Goal: Contribute content: Add original content to the website for others to see

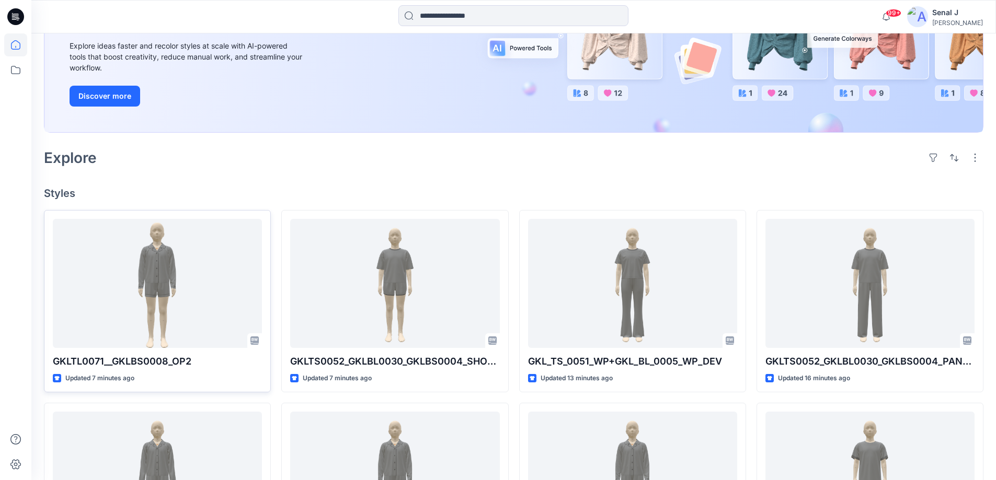
scroll to position [209, 0]
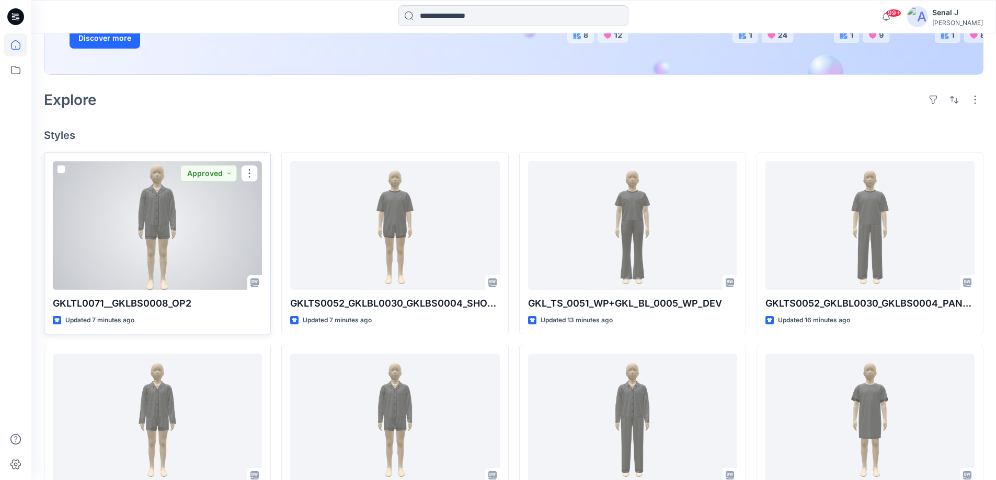
click at [134, 234] on div at bounding box center [157, 225] width 209 height 129
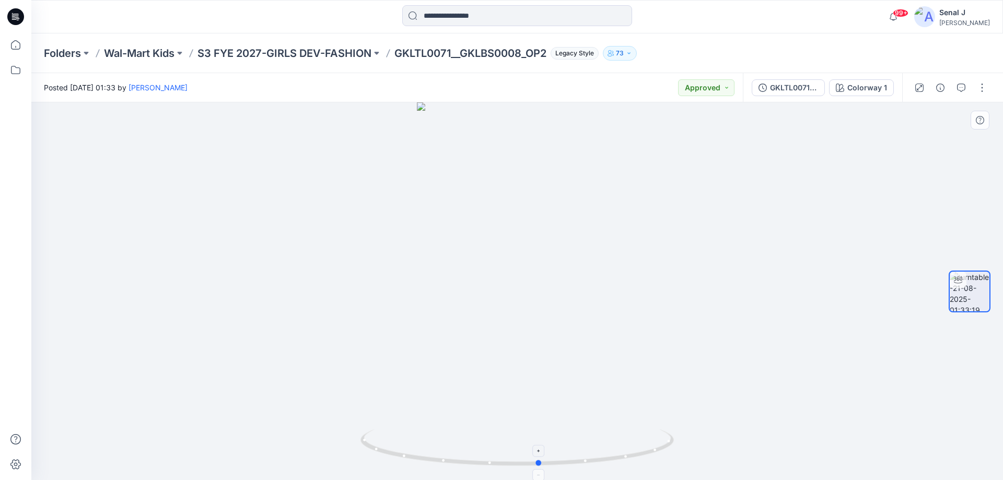
drag, startPoint x: 642, startPoint y: 452, endPoint x: 659, endPoint y: 434, distance: 24.4
click at [663, 436] on icon at bounding box center [519, 449] width 316 height 39
click at [15, 43] on icon at bounding box center [15, 44] width 23 height 23
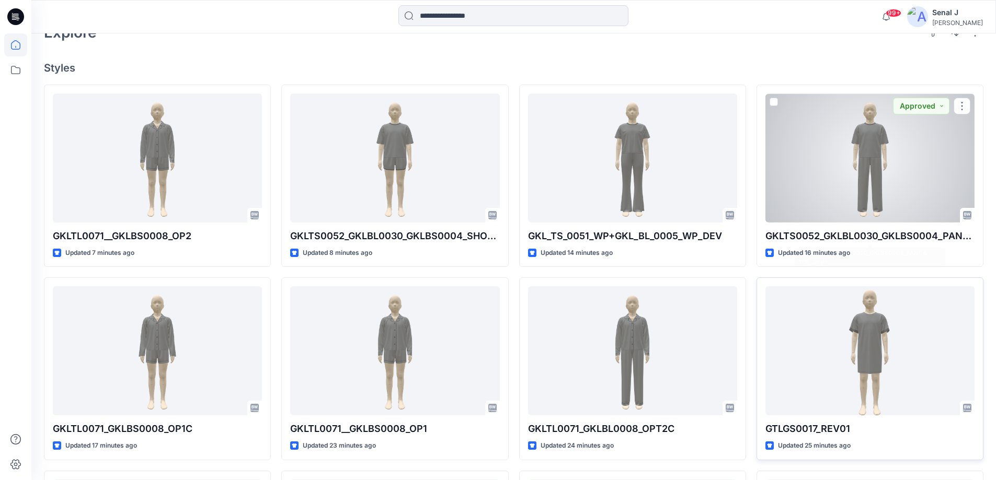
scroll to position [279, 0]
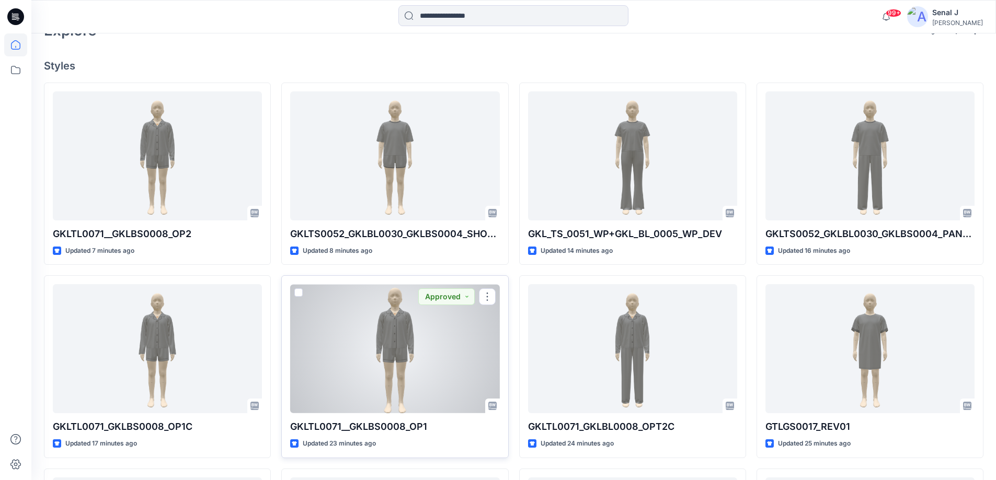
click at [427, 340] on div at bounding box center [394, 348] width 209 height 129
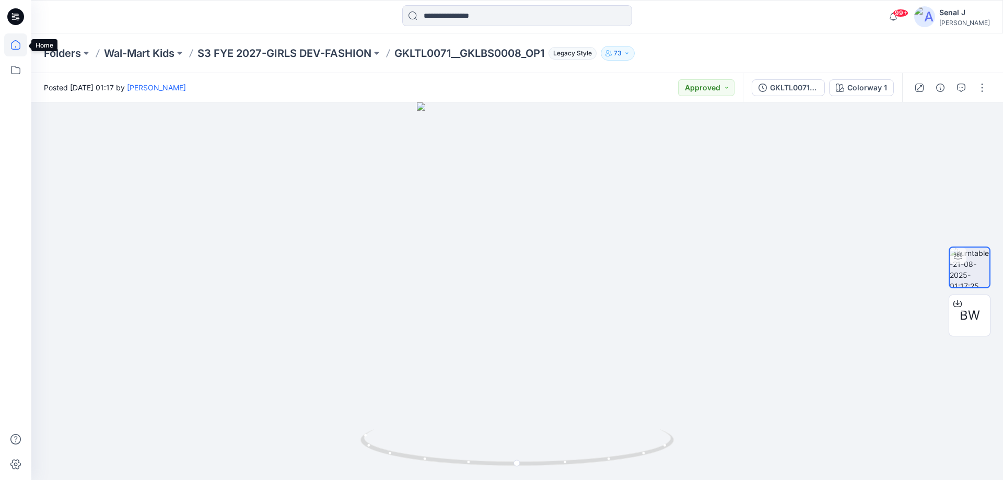
click at [14, 52] on icon at bounding box center [15, 44] width 23 height 23
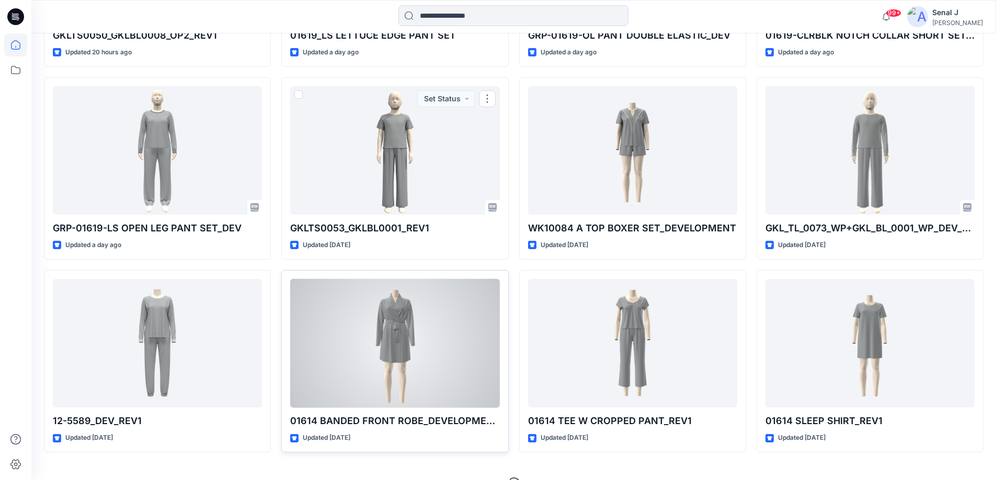
scroll to position [1636, 0]
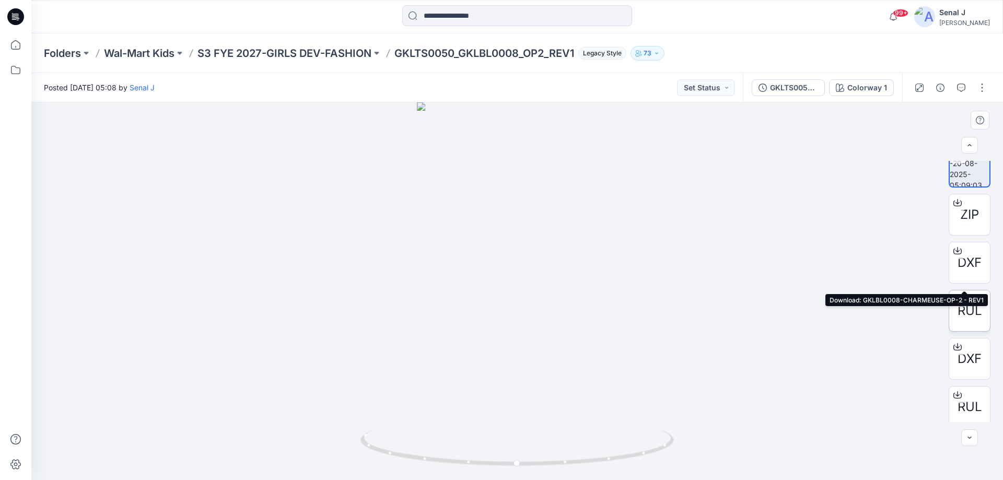
scroll to position [21, 0]
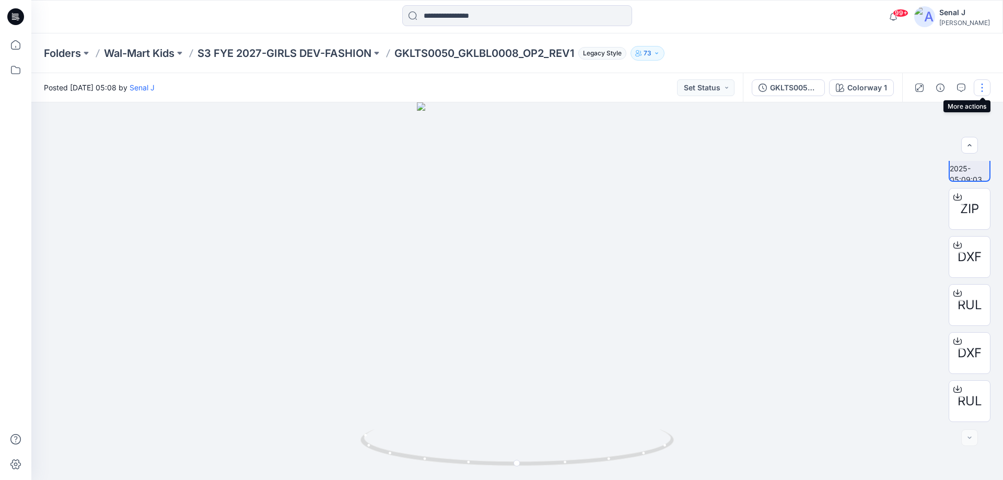
click at [981, 88] on button "button" at bounding box center [982, 87] width 17 height 17
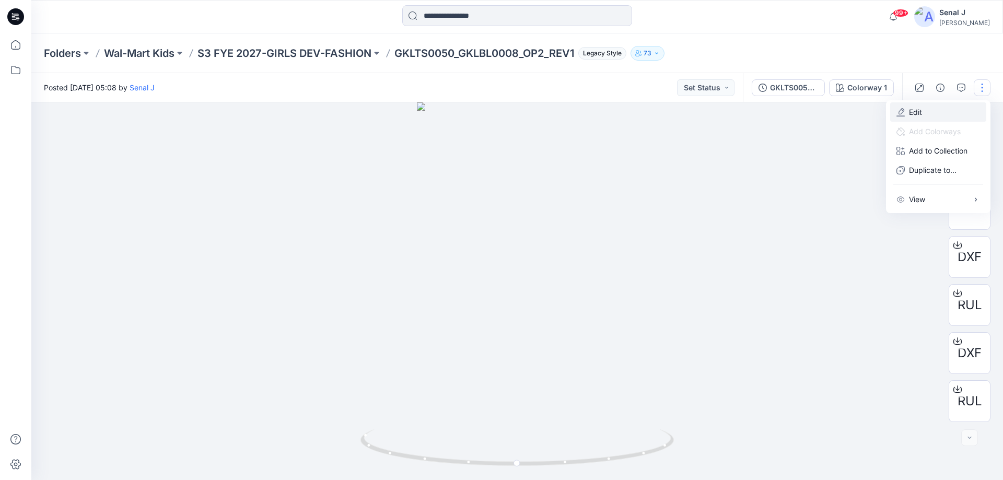
click at [927, 113] on button "Edit" at bounding box center [938, 111] width 96 height 19
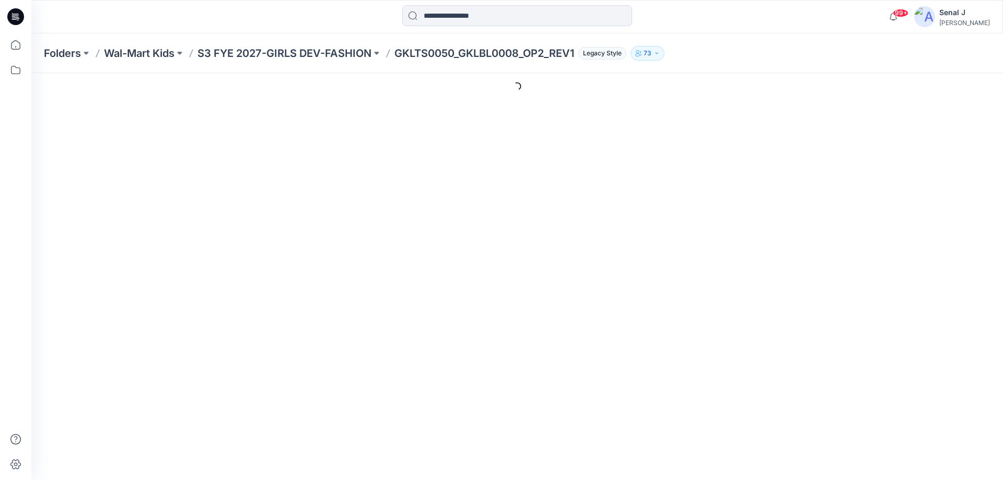
type input "**********"
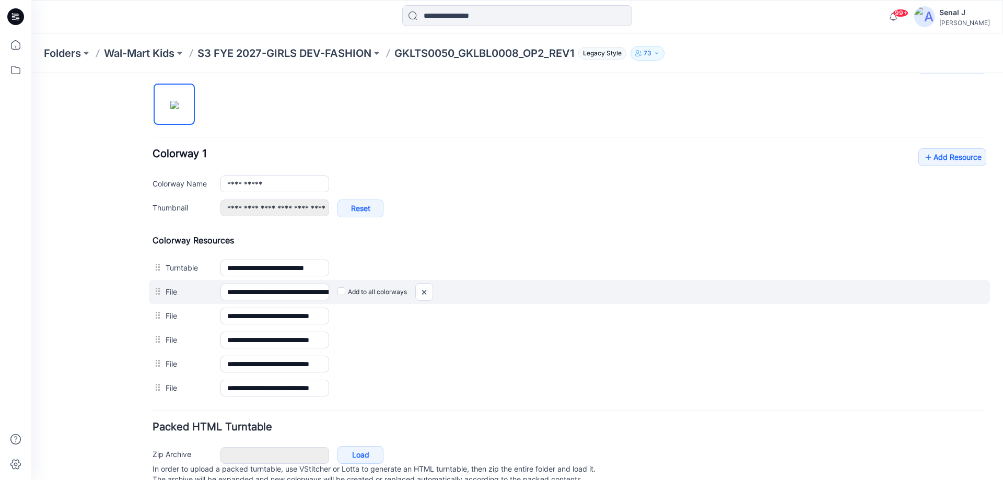
scroll to position [349, 0]
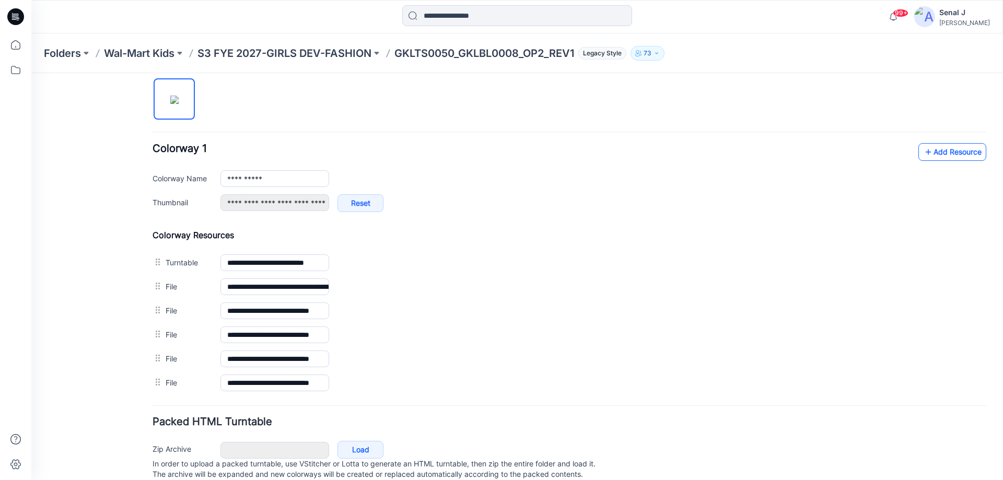
click at [935, 151] on link "Add Resource" at bounding box center [953, 152] width 68 height 18
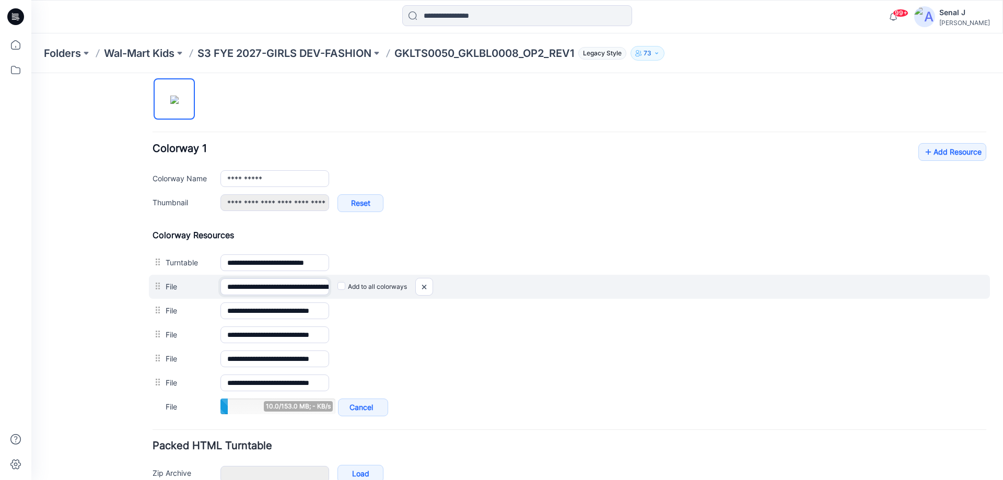
click at [301, 288] on input "**********" at bounding box center [275, 287] width 109 height 17
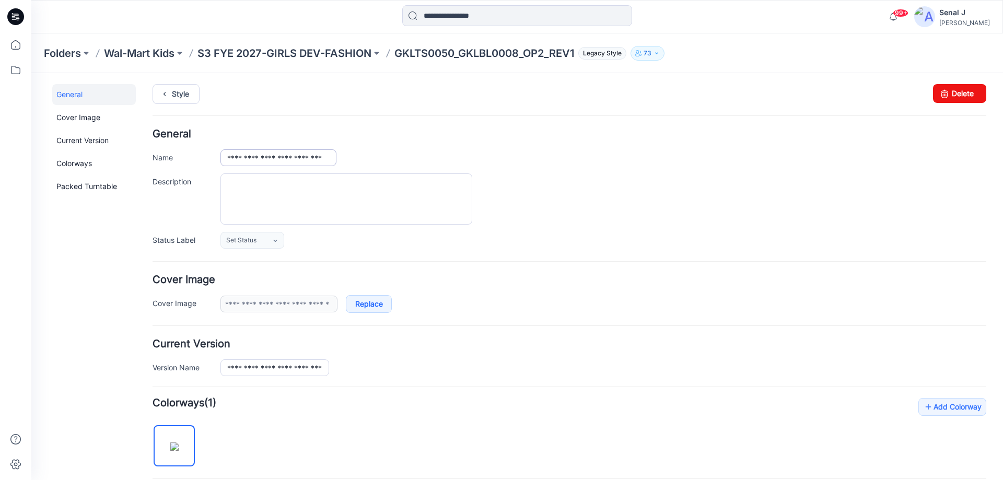
scroll to position [0, 0]
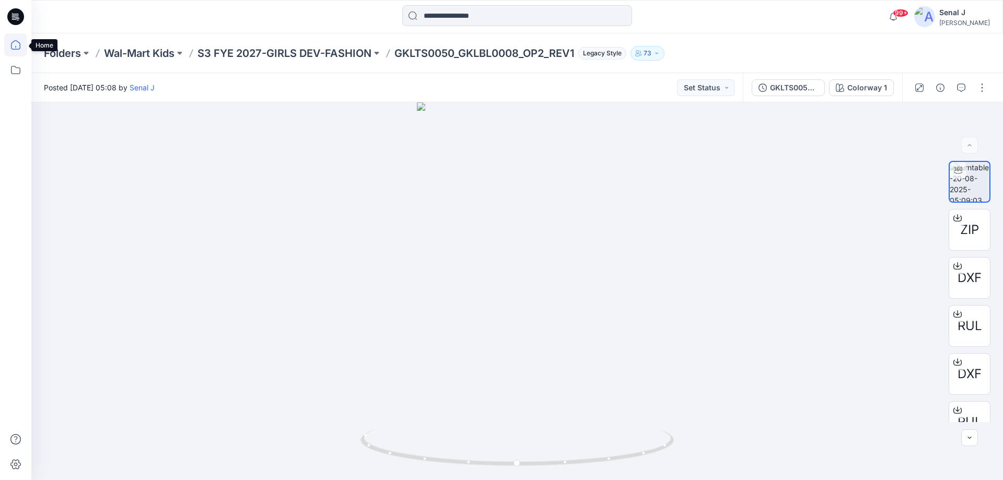
click at [20, 43] on icon at bounding box center [15, 44] width 23 height 23
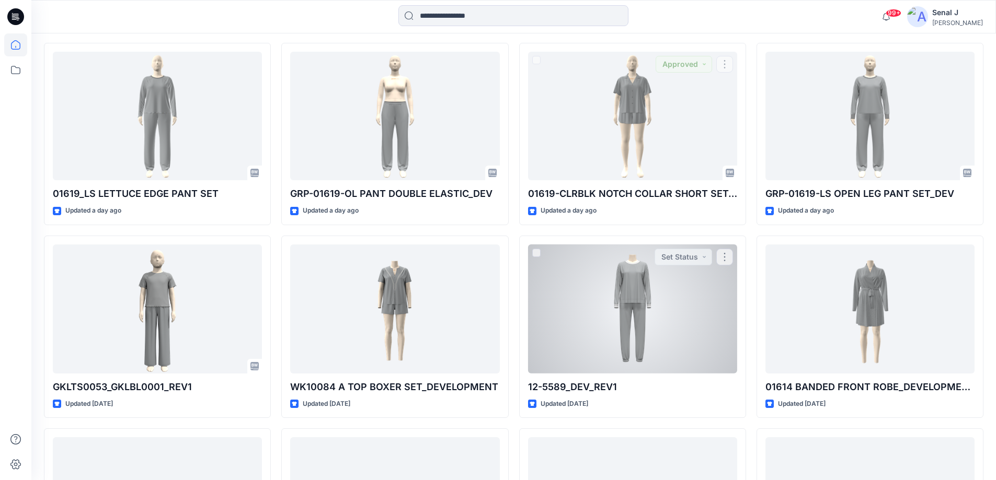
scroll to position [1984, 0]
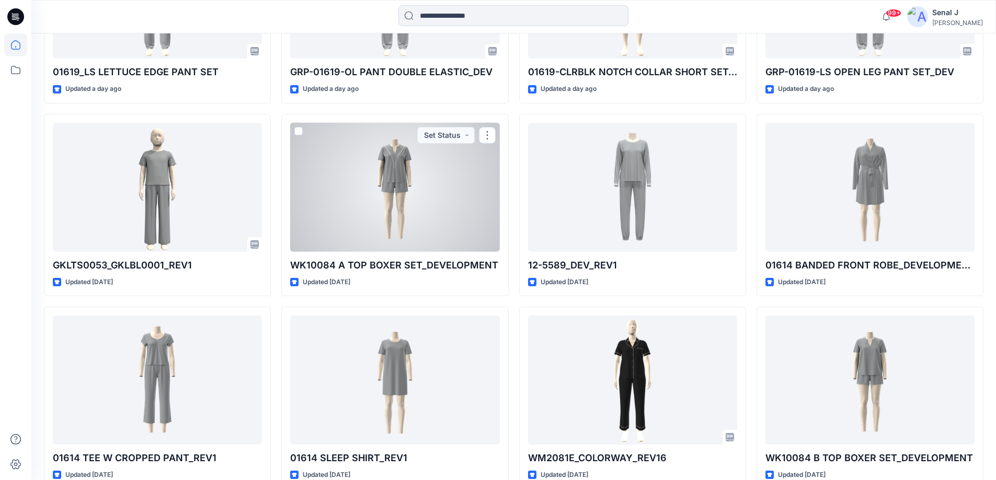
click at [442, 192] on div at bounding box center [394, 187] width 209 height 129
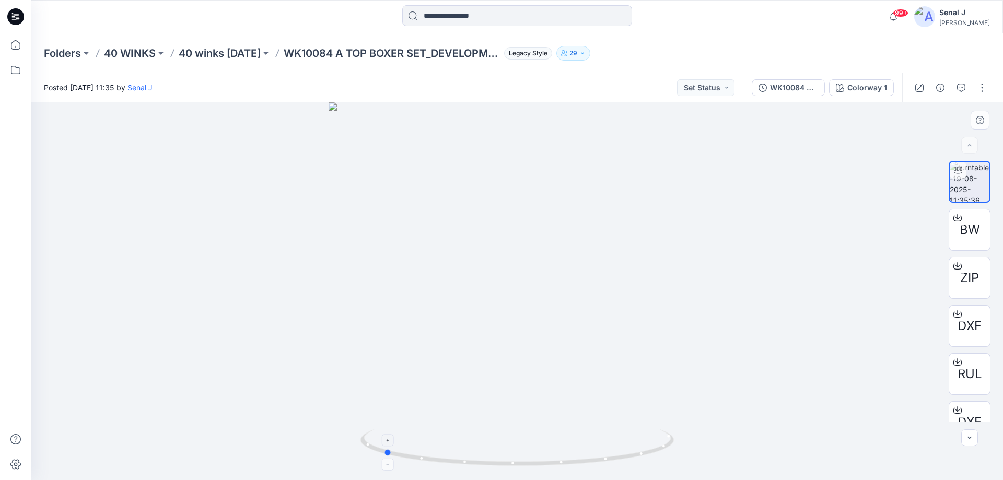
drag, startPoint x: 651, startPoint y: 442, endPoint x: 517, endPoint y: 457, distance: 134.6
click at [517, 457] on icon at bounding box center [519, 449] width 316 height 39
click at [13, 48] on icon at bounding box center [15, 44] width 23 height 23
